Goal: Information Seeking & Learning: Understand process/instructions

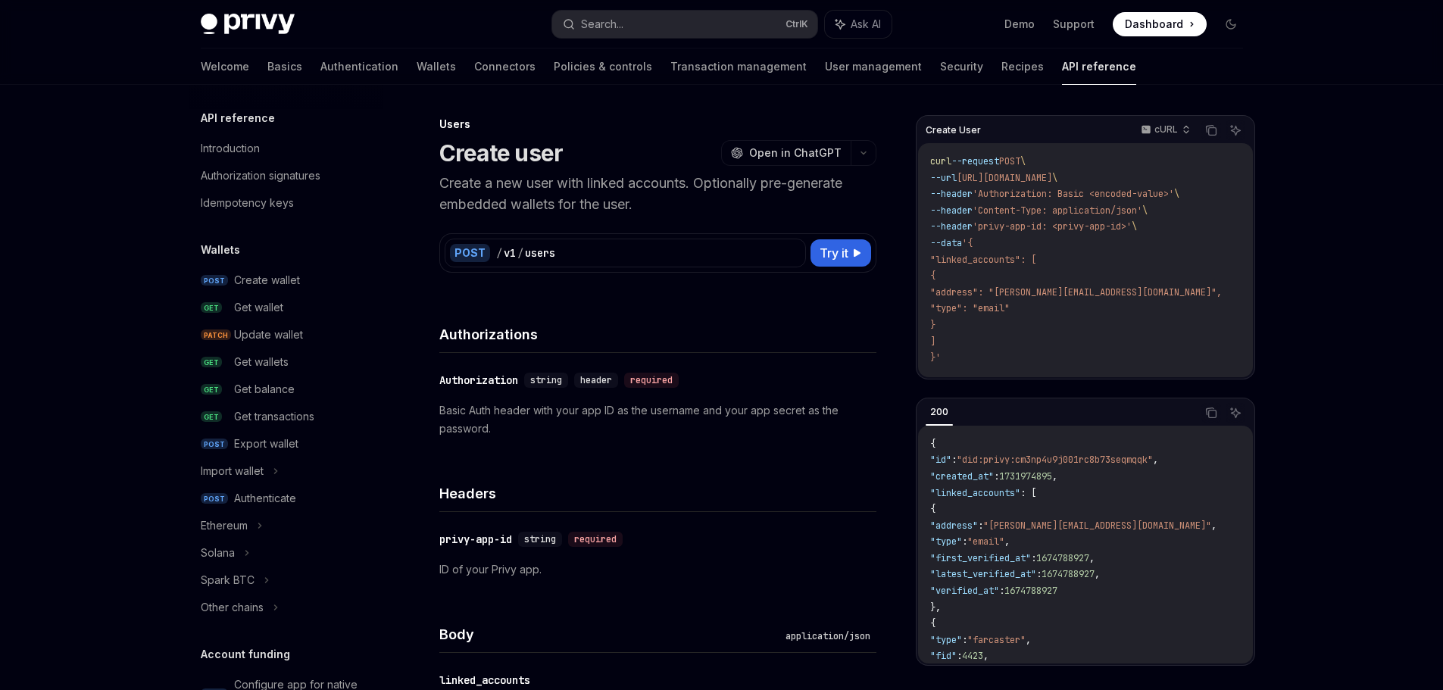
scroll to position [902, 0]
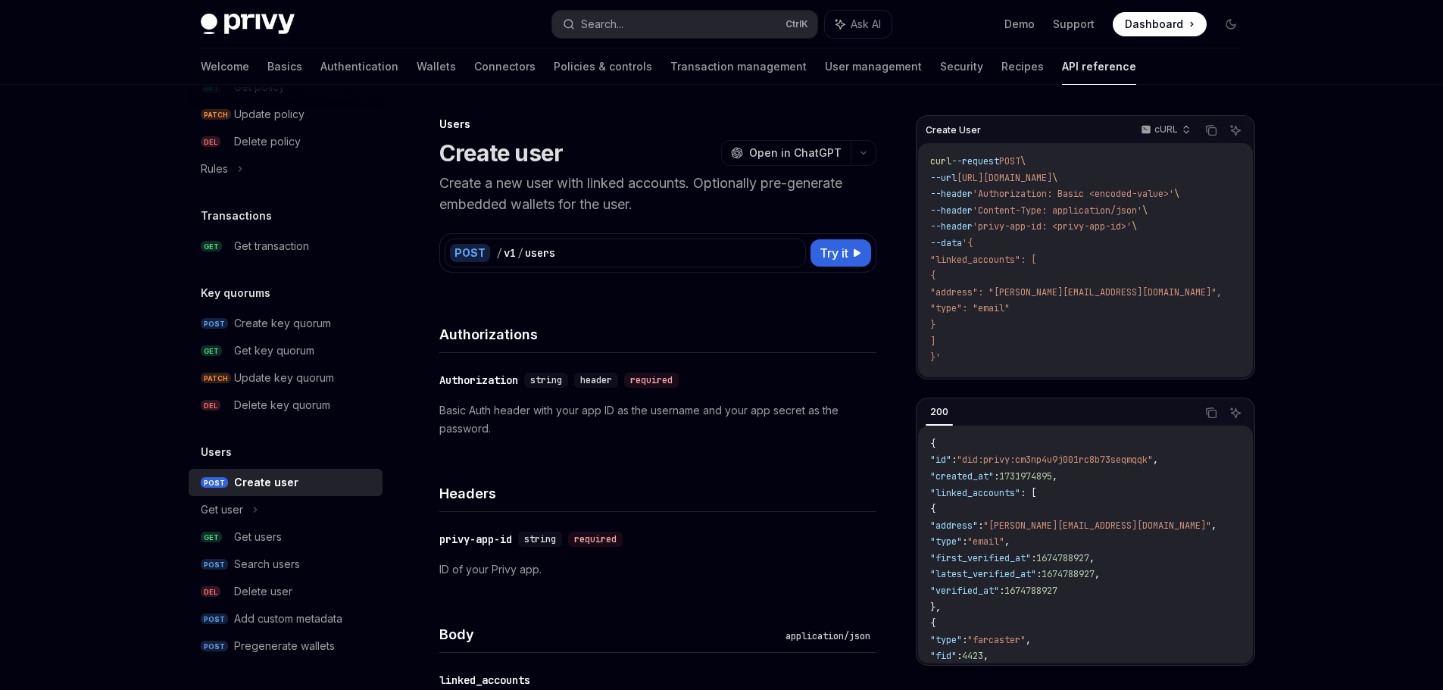
click at [274, 24] on img at bounding box center [248, 24] width 94 height 21
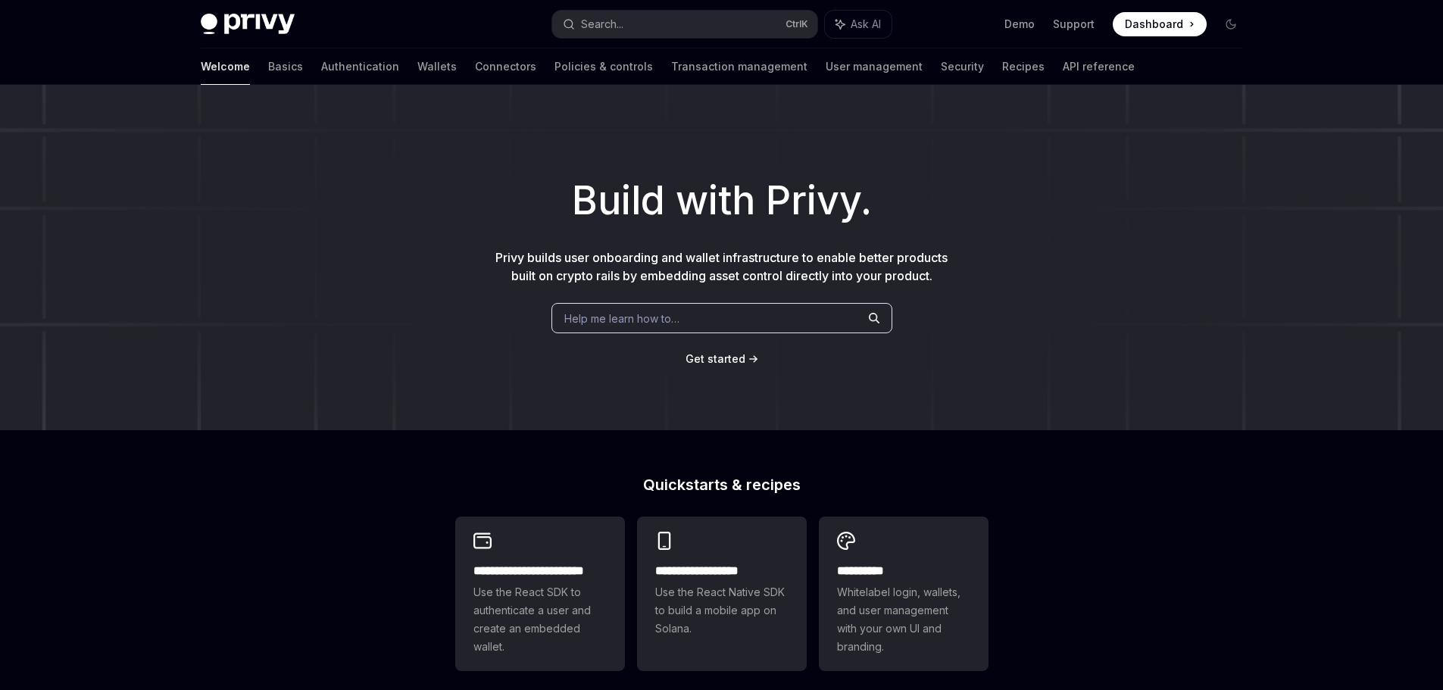
click at [239, 22] on img at bounding box center [248, 24] width 94 height 21
type textarea "*"
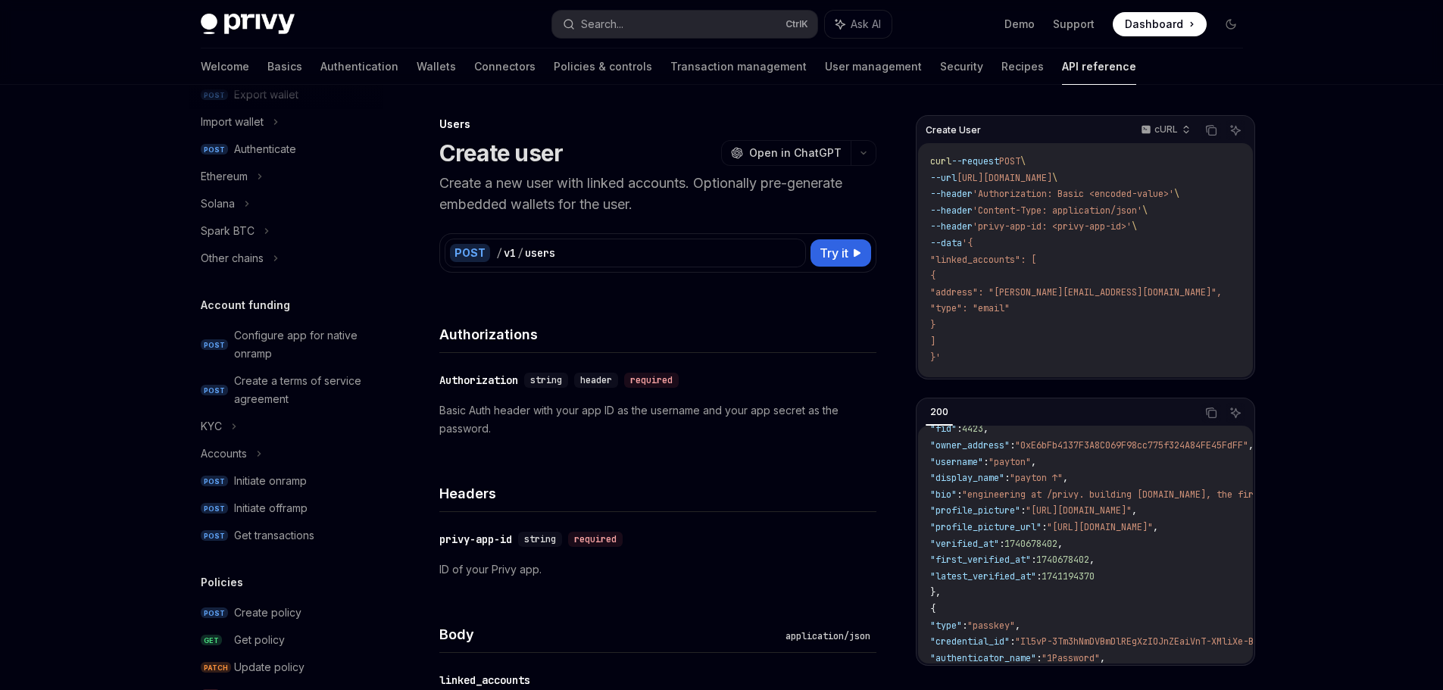
scroll to position [145, 0]
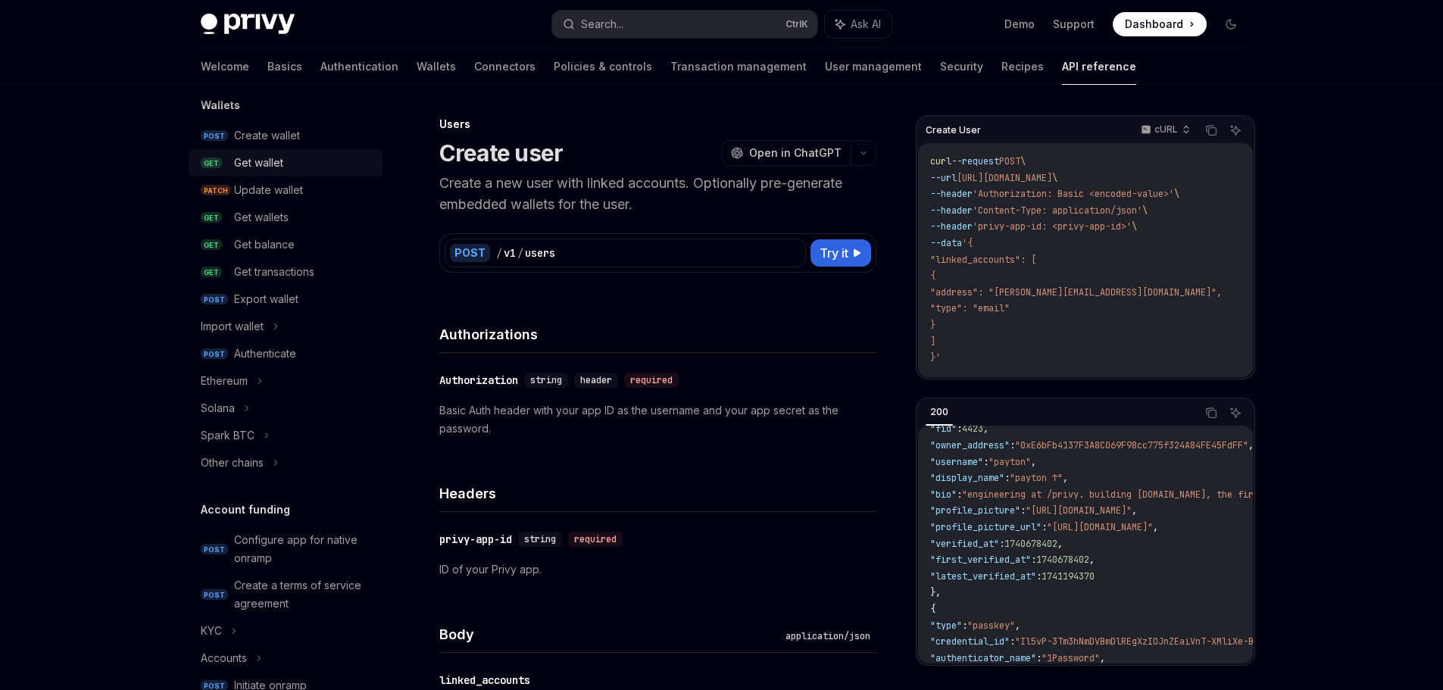
click at [268, 158] on div "Get wallet" at bounding box center [258, 163] width 49 height 18
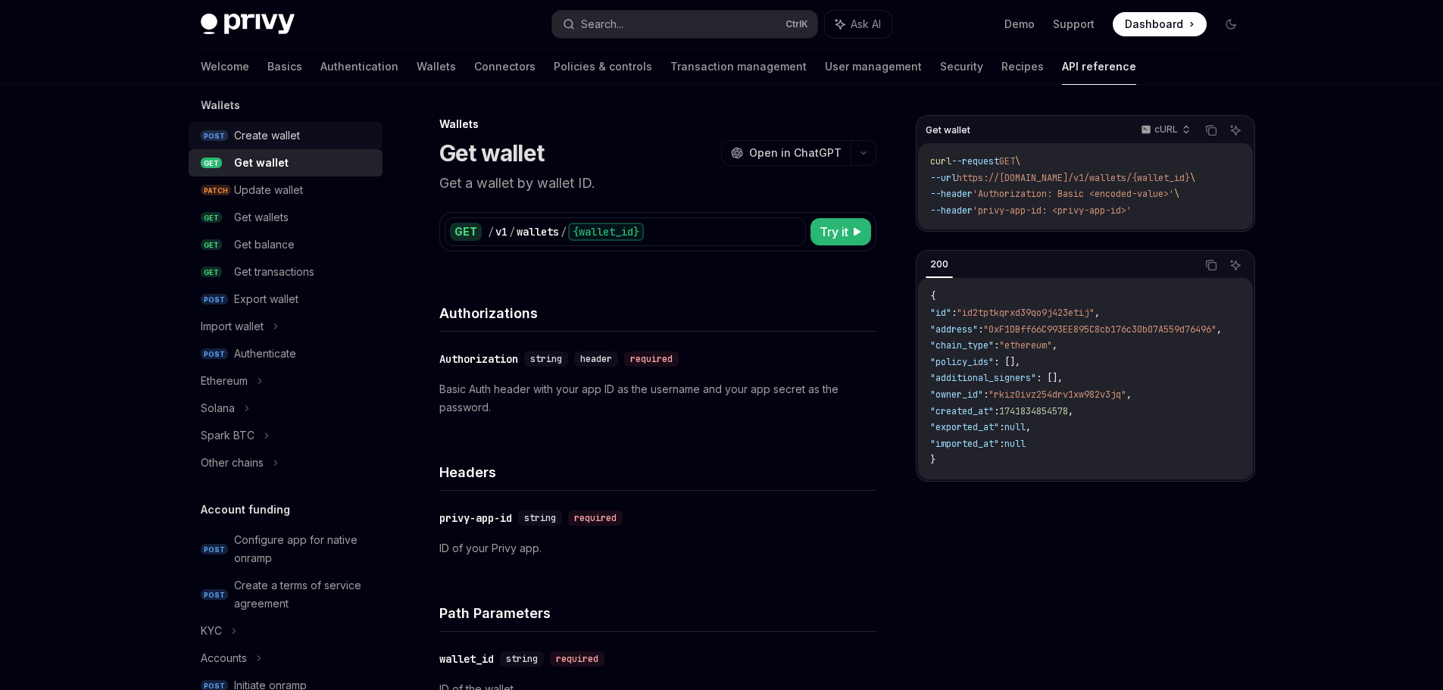
click at [278, 132] on div "Create wallet" at bounding box center [267, 135] width 66 height 18
type textarea "*"
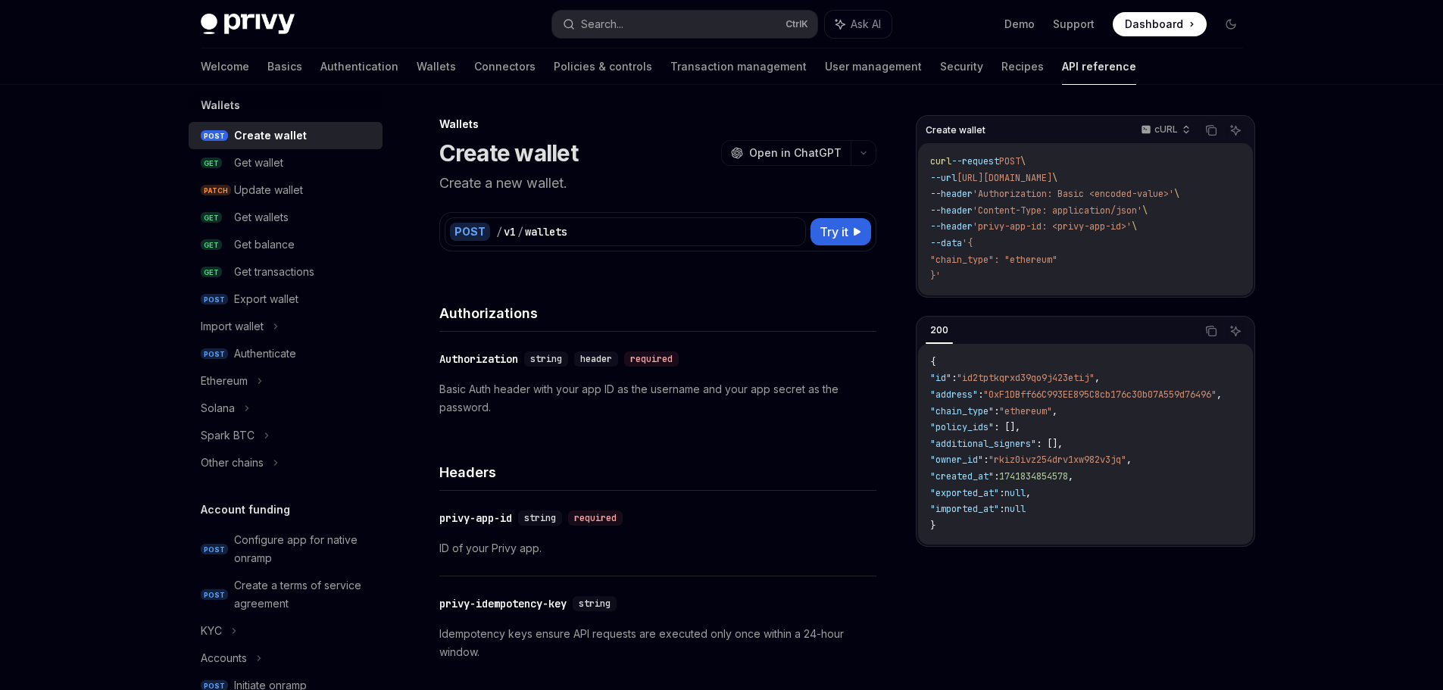
click at [1034, 255] on span ""chain_type": "ethereum"" at bounding box center [993, 260] width 127 height 12
copy span "ethereum"
